Goal: Navigation & Orientation: Find specific page/section

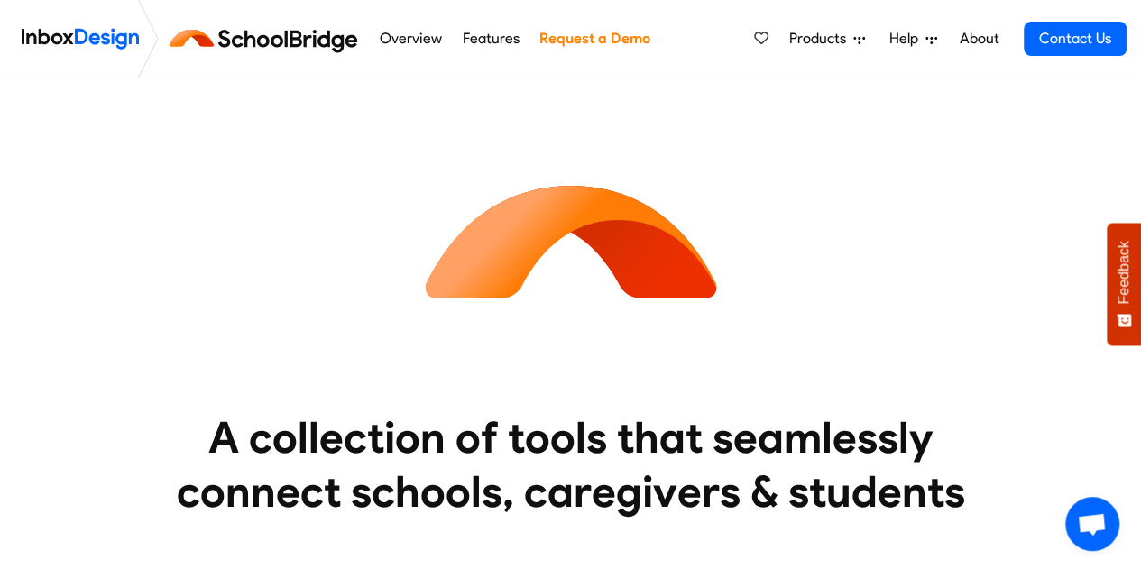
click at [309, 39] on img at bounding box center [267, 38] width 203 height 43
click at [305, 42] on img at bounding box center [267, 38] width 203 height 43
